Goal: Task Accomplishment & Management: Use online tool/utility

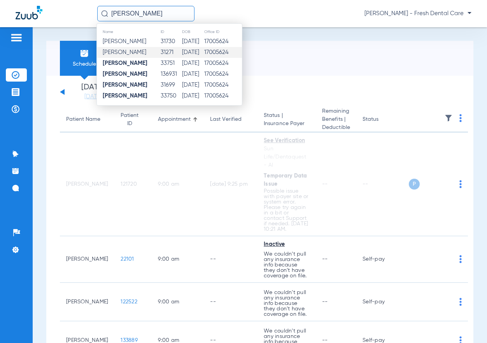
type input "[PERSON_NAME]"
click at [171, 52] on td "31271" at bounding box center [170, 52] width 21 height 11
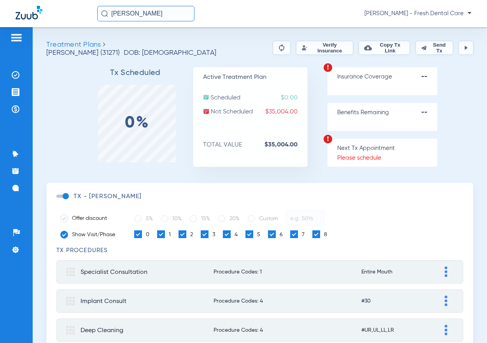
click at [296, 46] on button "Verify Insurance" at bounding box center [324, 48] width 57 height 14
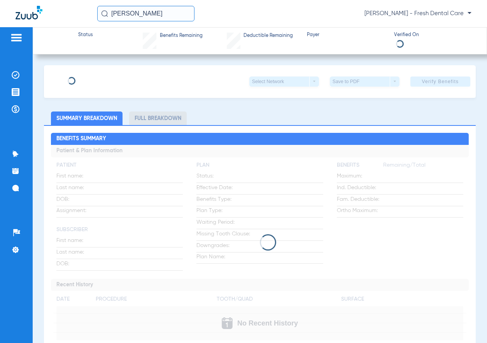
type input "[PERSON_NAME]"
type input "[DATE]"
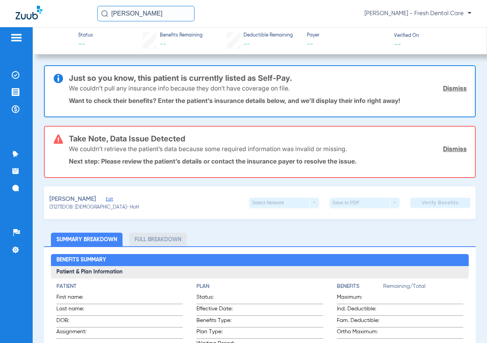
click at [451, 92] on link "Dismiss" at bounding box center [455, 88] width 24 height 8
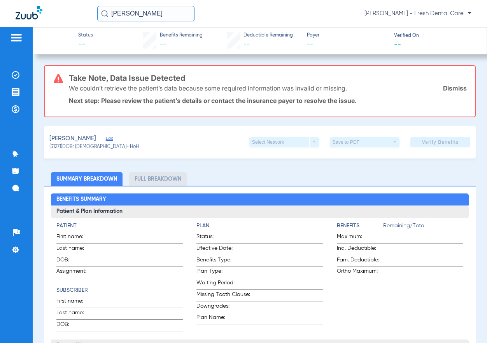
click at [451, 92] on link "Dismiss" at bounding box center [455, 88] width 24 height 8
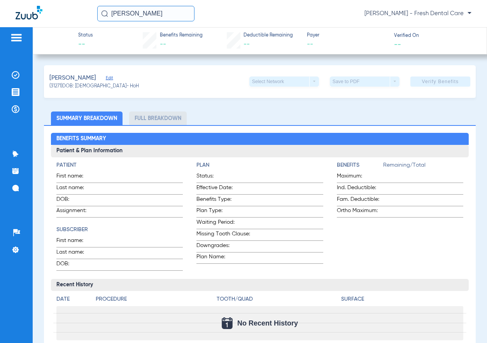
click at [112, 77] on span "Edit" at bounding box center [109, 78] width 7 height 7
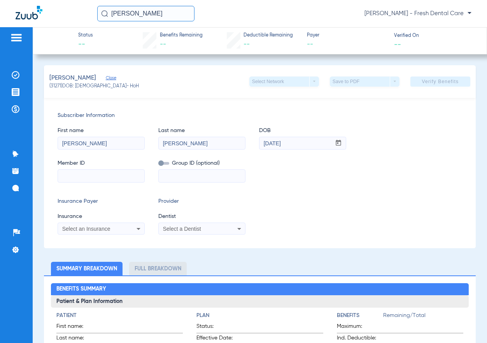
click at [193, 145] on input "[PERSON_NAME]" at bounding box center [202, 143] width 86 height 12
type input "[PERSON_NAME]"
click at [93, 180] on input at bounding box center [101, 176] width 86 height 12
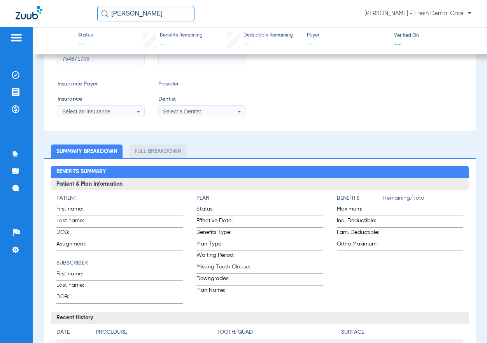
scroll to position [104, 0]
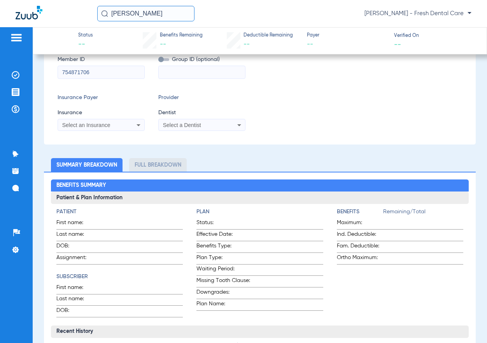
type input "754871706"
click at [177, 67] on input at bounding box center [202, 72] width 86 height 12
type input "300514"
click at [134, 122] on div "Select an Insurance" at bounding box center [101, 124] width 86 height 9
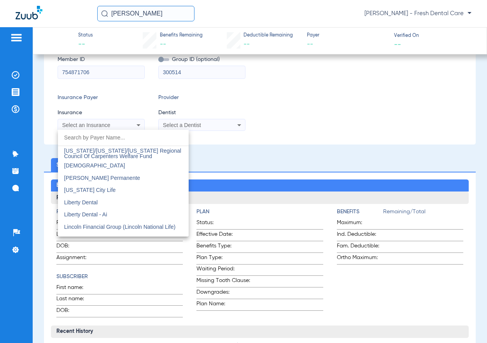
scroll to position [2954, 0]
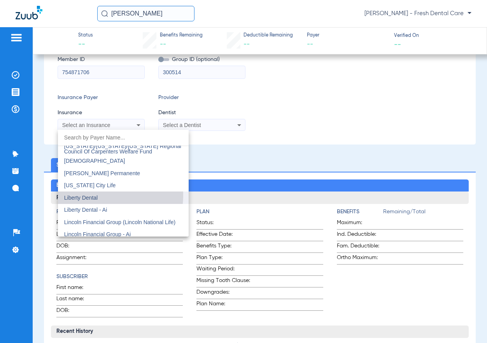
click at [95, 195] on span "Liberty Dental" at bounding box center [80, 198] width 33 height 6
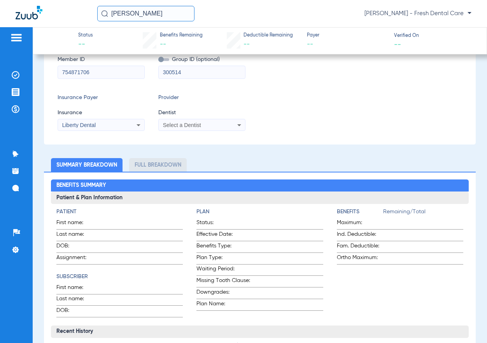
click at [77, 125] on span "Liberty Dental" at bounding box center [78, 125] width 33 height 6
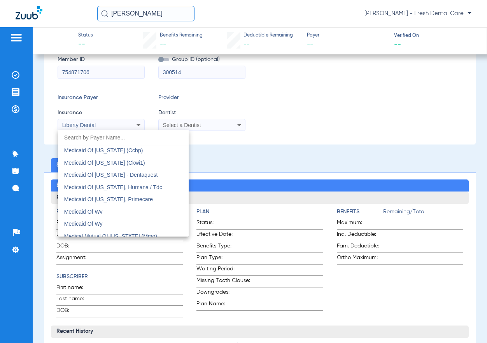
scroll to position [3803, 0]
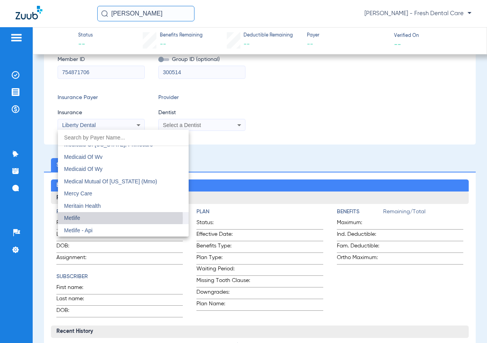
click at [98, 218] on mat-option "Metlife" at bounding box center [123, 218] width 131 height 12
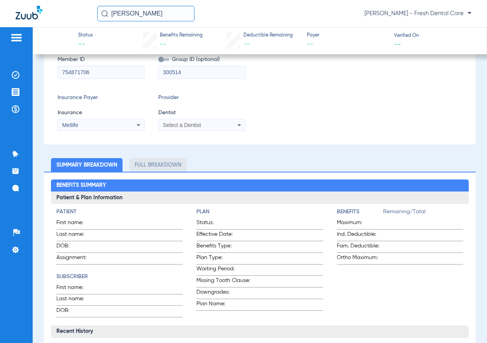
click at [195, 127] on span "Select a Dentist" at bounding box center [182, 125] width 38 height 6
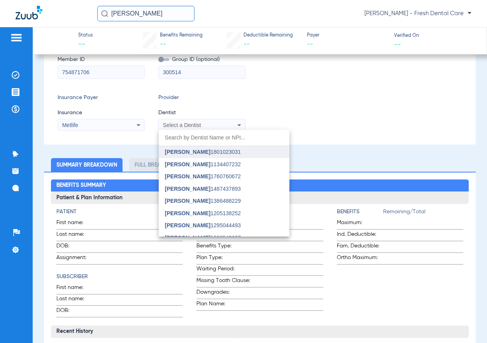
click at [201, 153] on span "[PERSON_NAME]" at bounding box center [187, 152] width 45 height 6
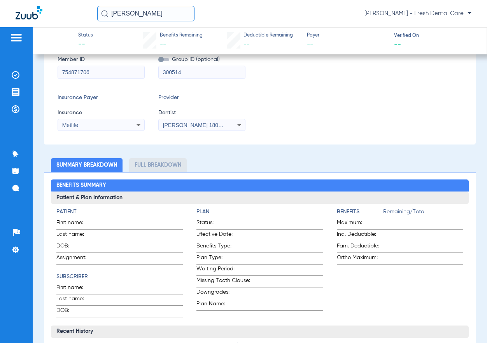
click at [314, 133] on div "Subscriber Information First name [PERSON_NAME] Last name [PERSON_NAME] DOB mm …" at bounding box center [259, 69] width 431 height 150
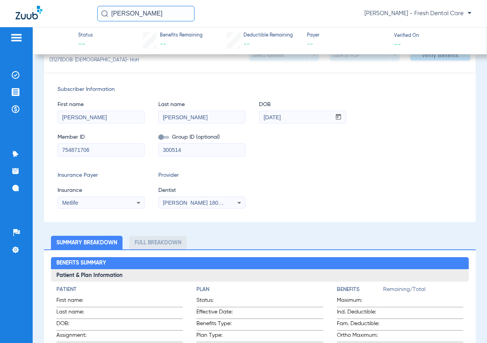
scroll to position [0, 0]
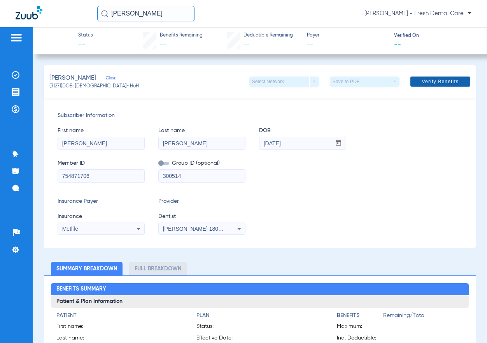
click at [445, 80] on span "Verify Benefits" at bounding box center [439, 82] width 37 height 6
